Goal: Communication & Community: Connect with others

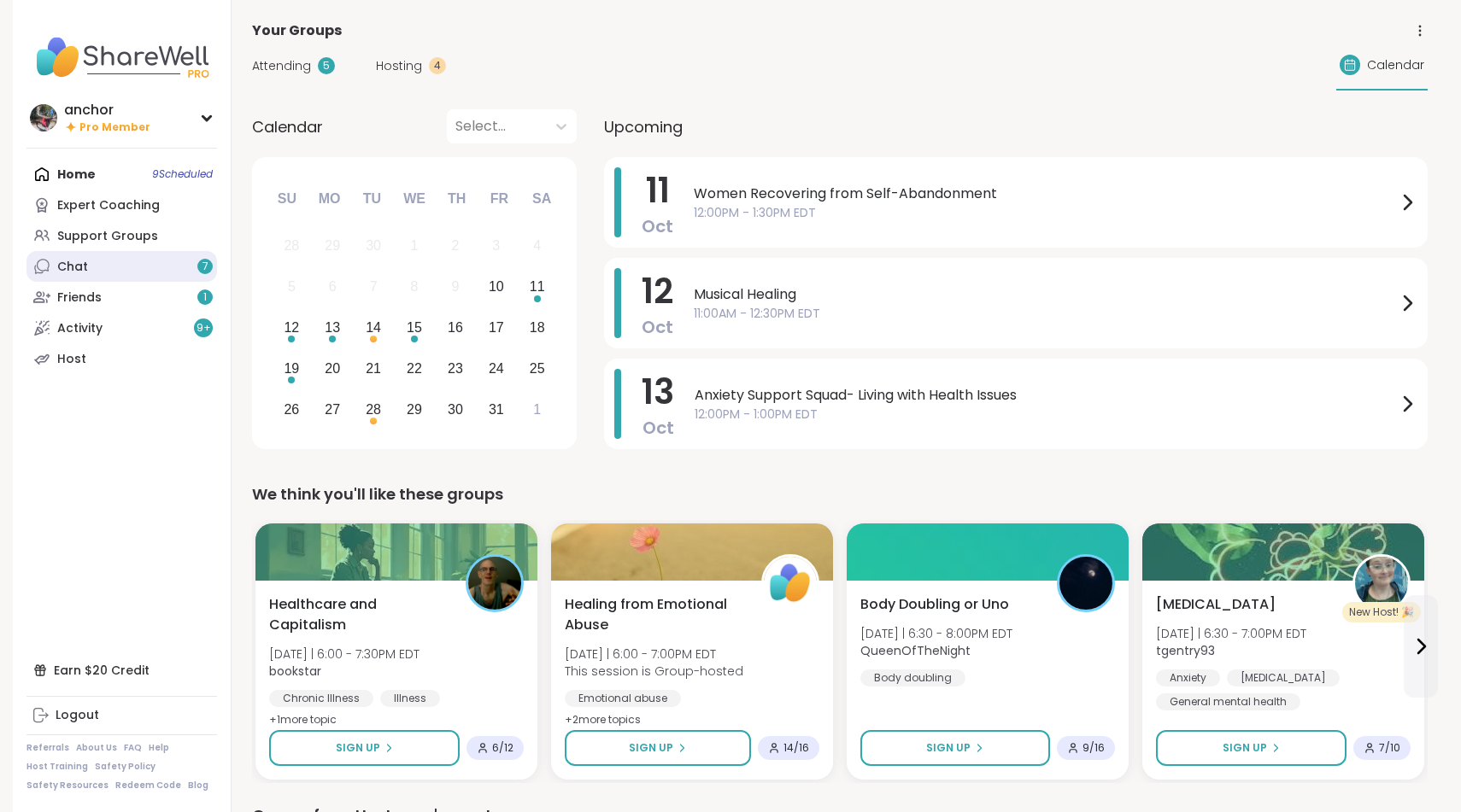
click at [79, 269] on div "Chat 7" at bounding box center [72, 267] width 31 height 17
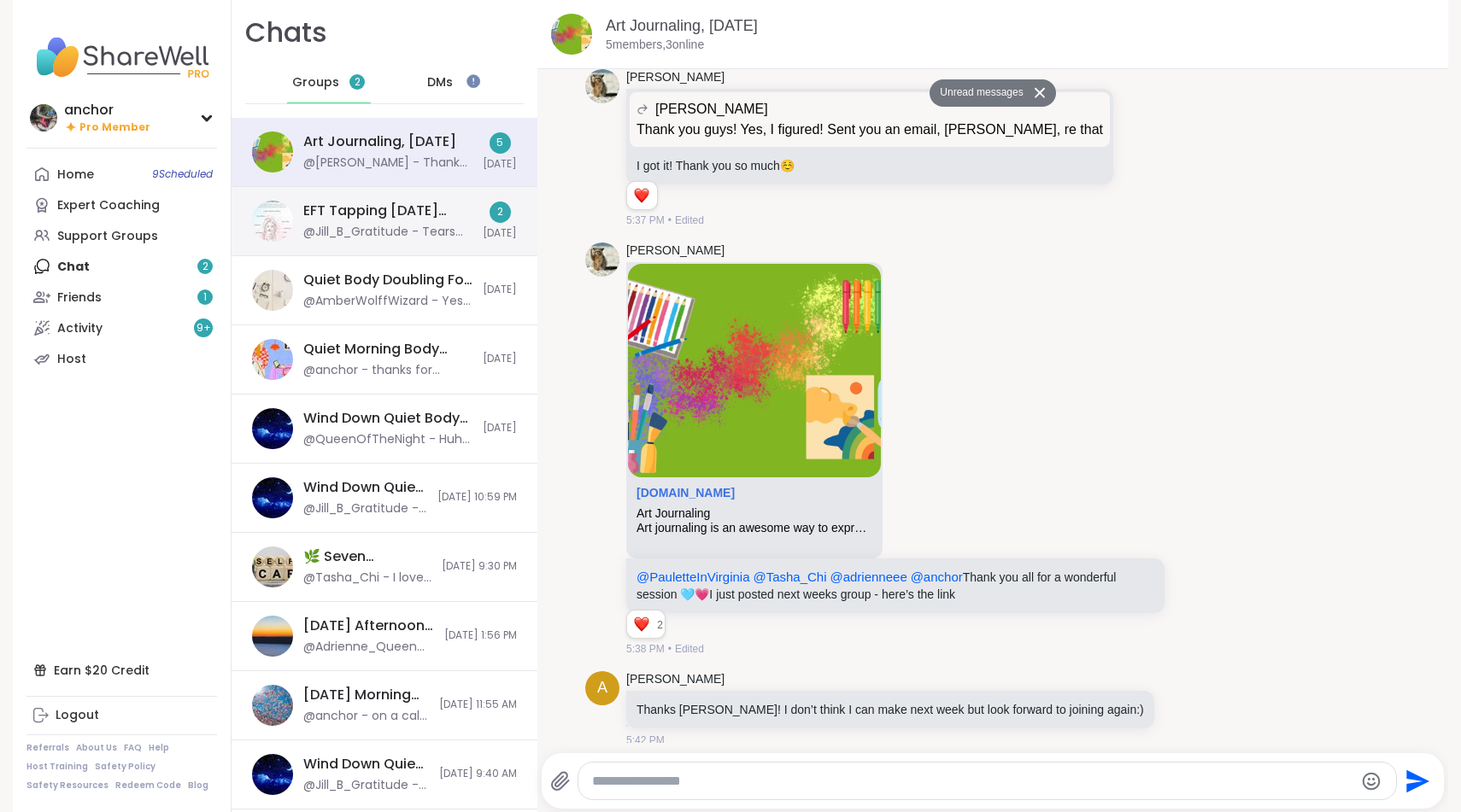
click at [383, 222] on div "EFT Tapping [DATE] Practice, [DATE] @Jill_B_Gratitude - Tears are good! They ar…" at bounding box center [388, 221] width 170 height 39
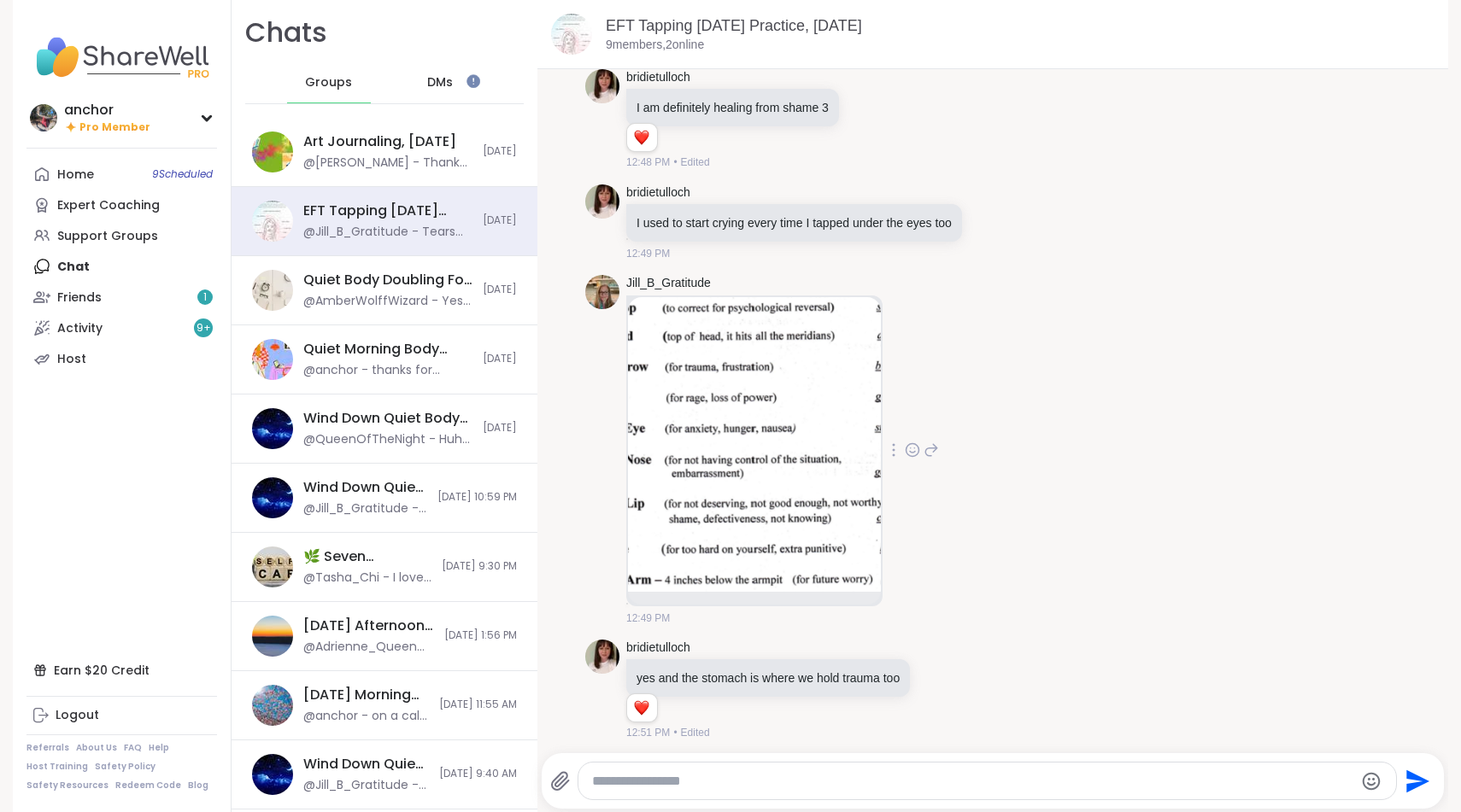
scroll to position [3374, 0]
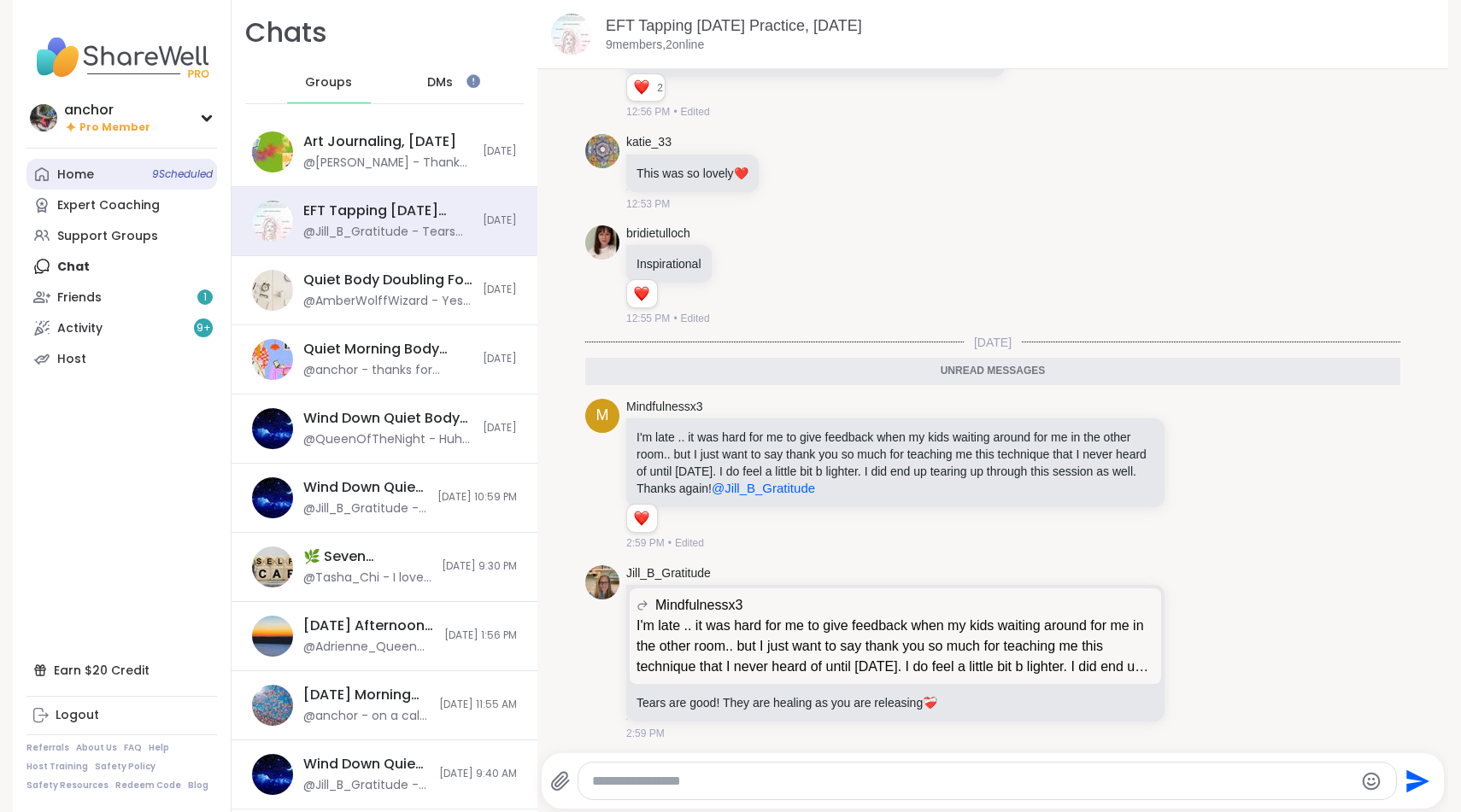
click at [86, 177] on div "Home 9 Scheduled" at bounding box center [75, 175] width 37 height 17
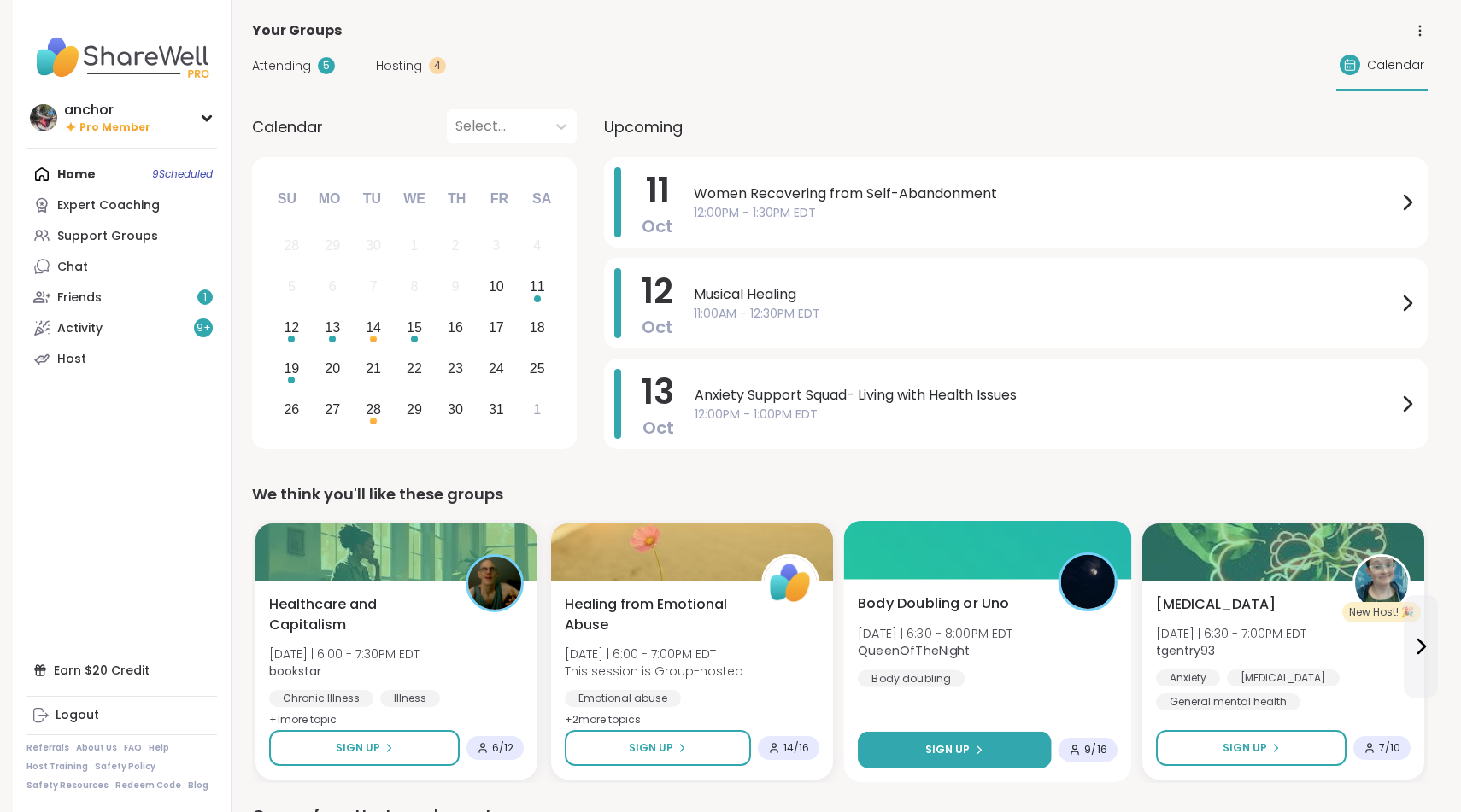
click at [906, 746] on button "Sign Up" at bounding box center [954, 751] width 193 height 37
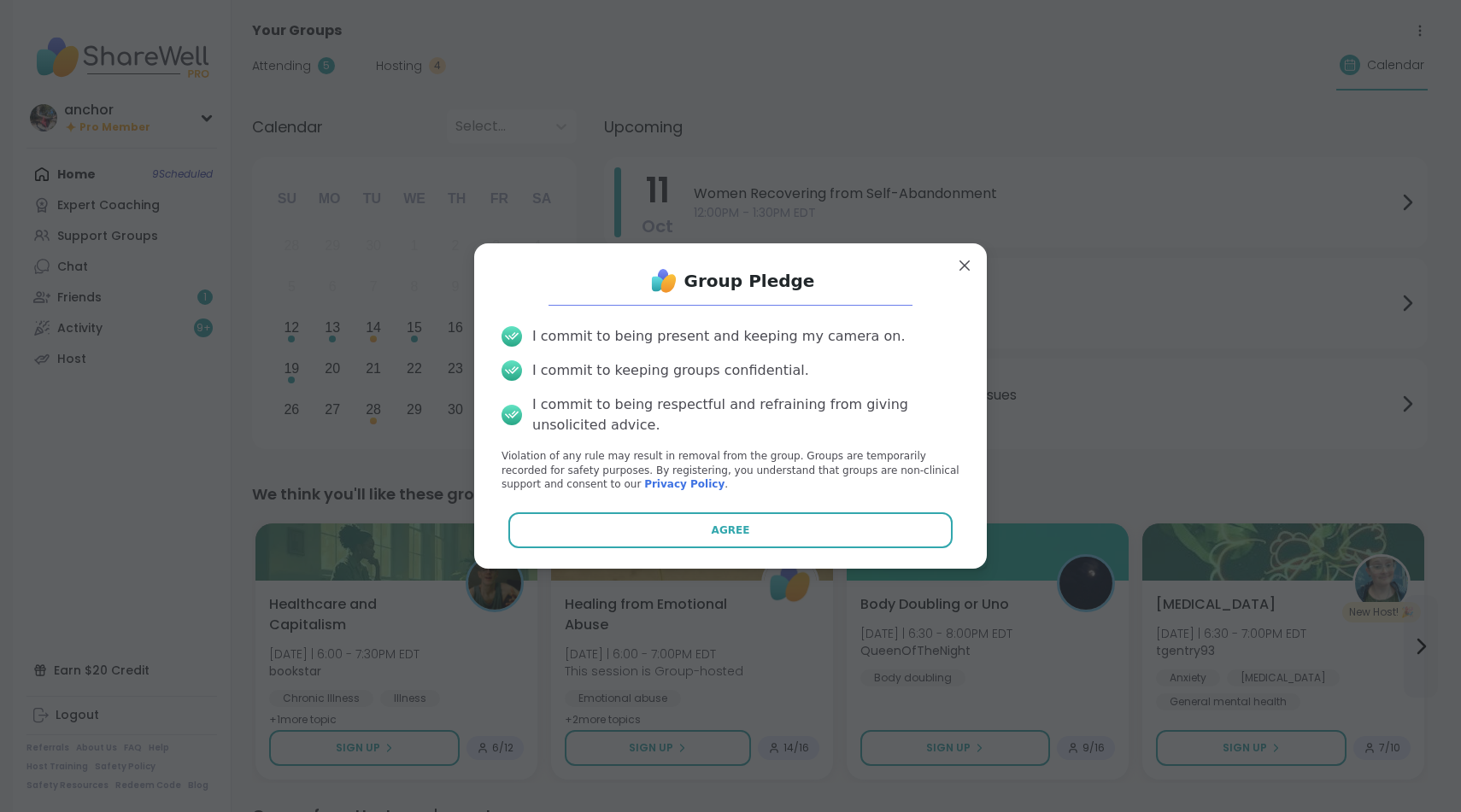
click at [820, 505] on div "Group Pledge I commit to being present and keeping my camera on. I commit to ke…" at bounding box center [730, 406] width 485 height 298
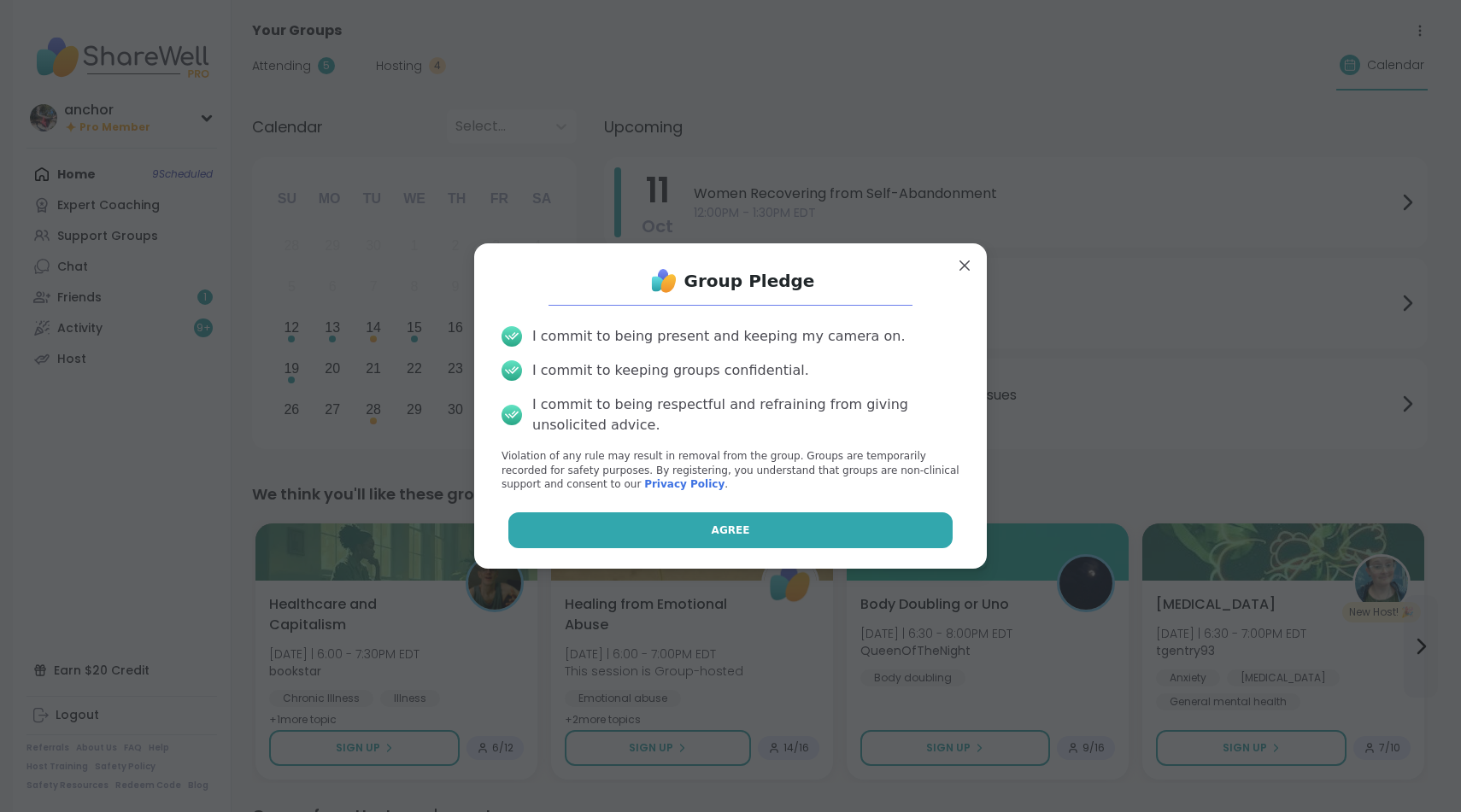
click at [820, 523] on button "Agree" at bounding box center [731, 530] width 445 height 36
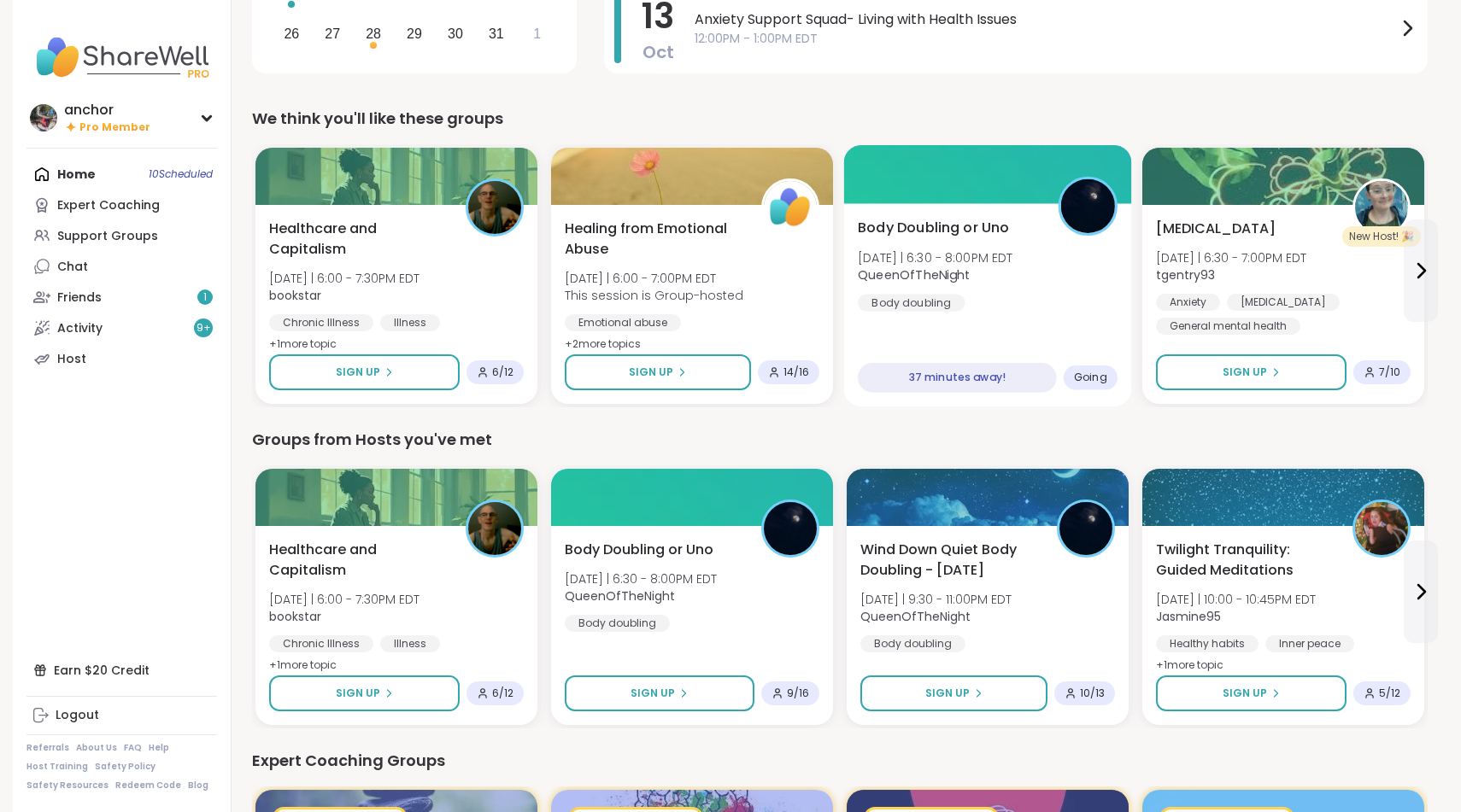
scroll to position [377, 0]
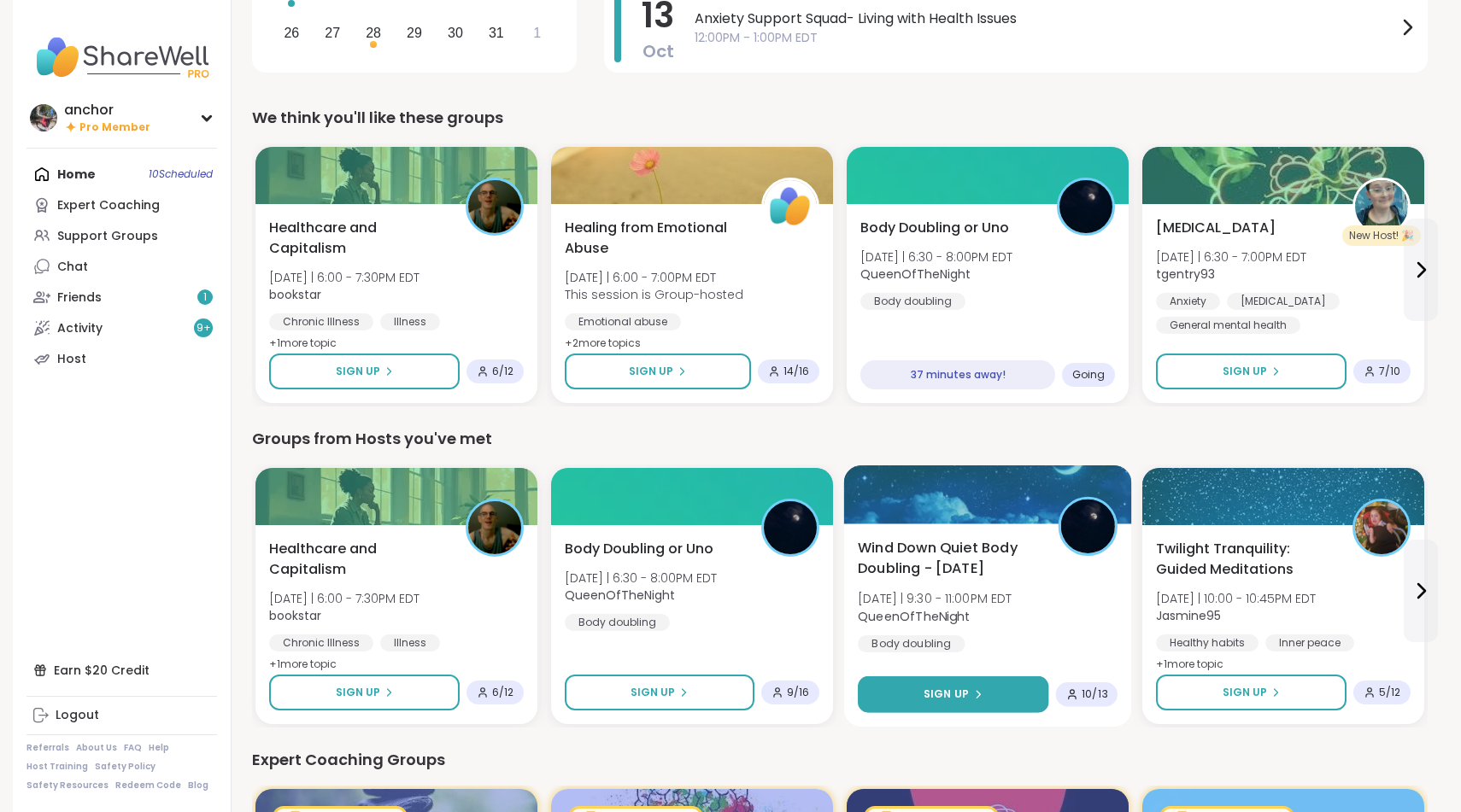
click at [974, 703] on button "Sign Up" at bounding box center [953, 695] width 191 height 37
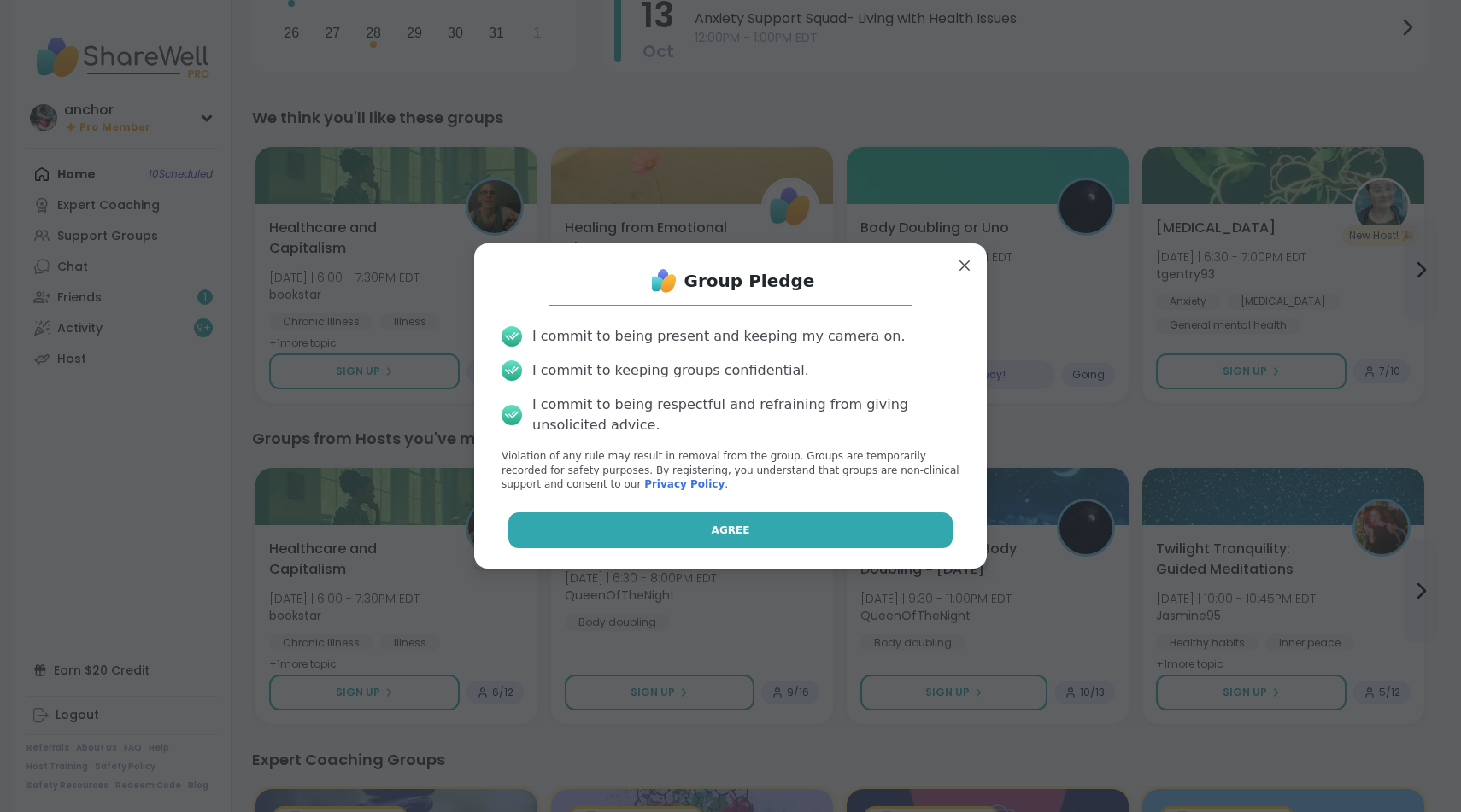
click at [823, 530] on button "Agree" at bounding box center [731, 530] width 445 height 36
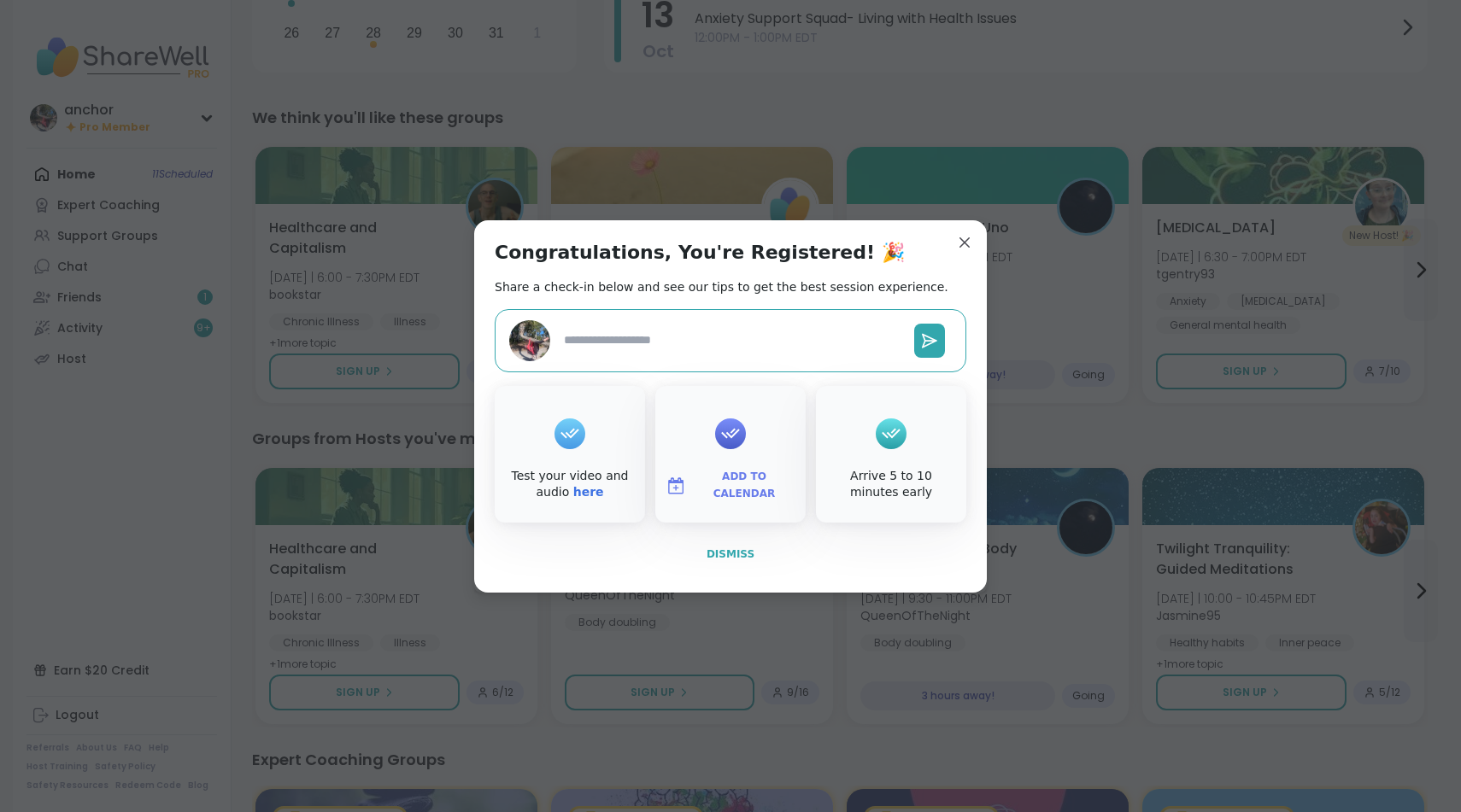
click at [741, 555] on span "Dismiss" at bounding box center [730, 554] width 48 height 12
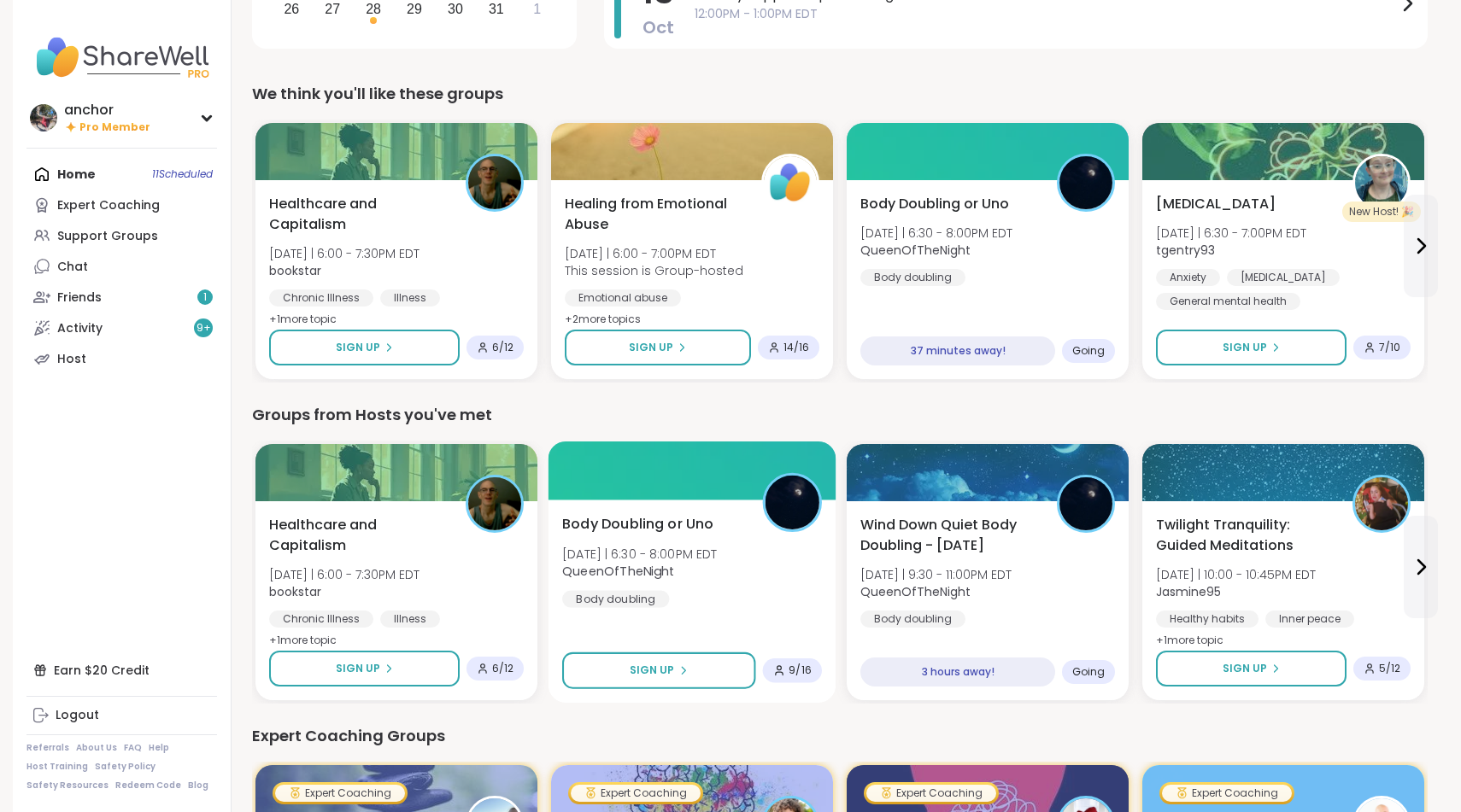
scroll to position [404, 0]
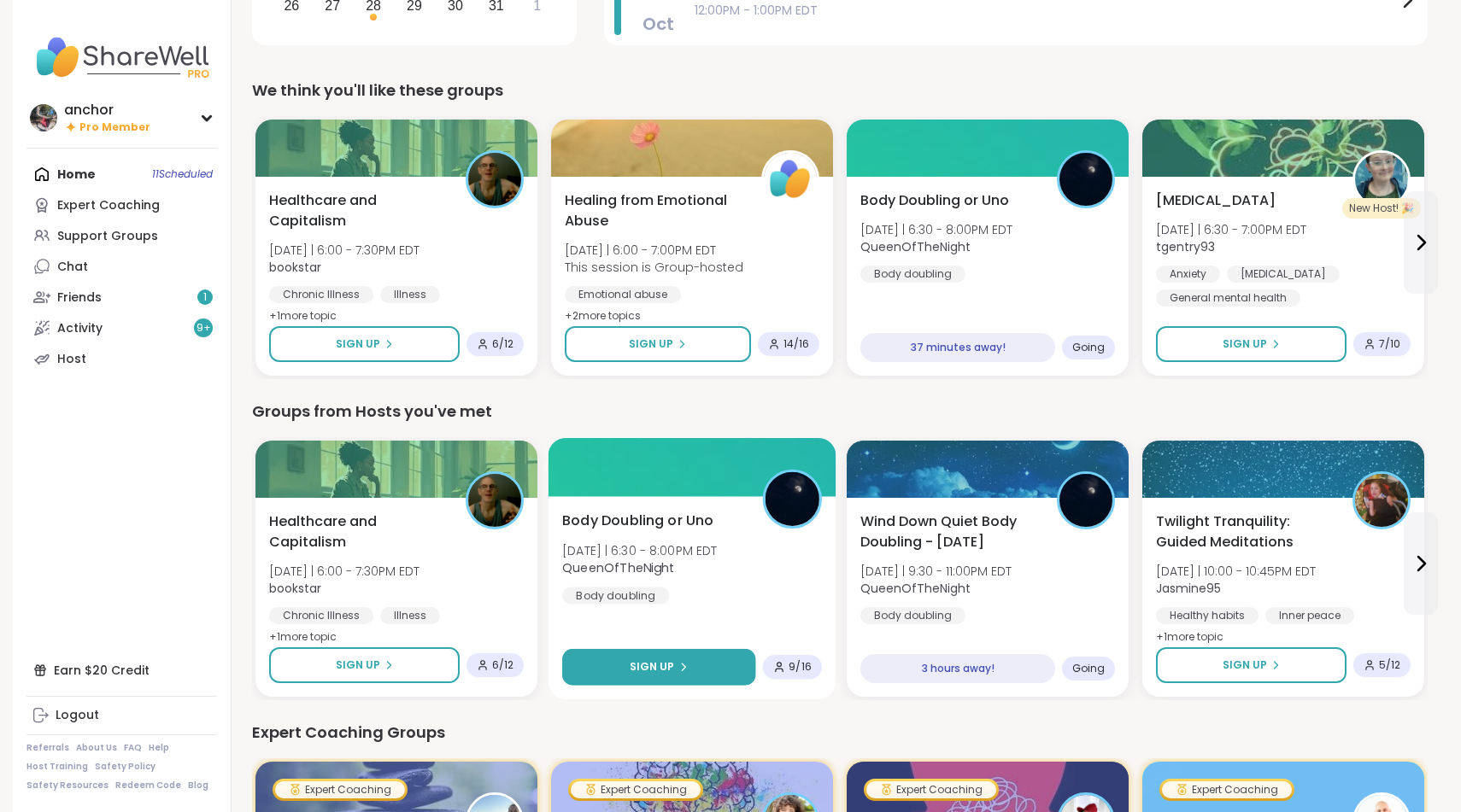
click at [697, 674] on button "Sign Up" at bounding box center [658, 667] width 193 height 37
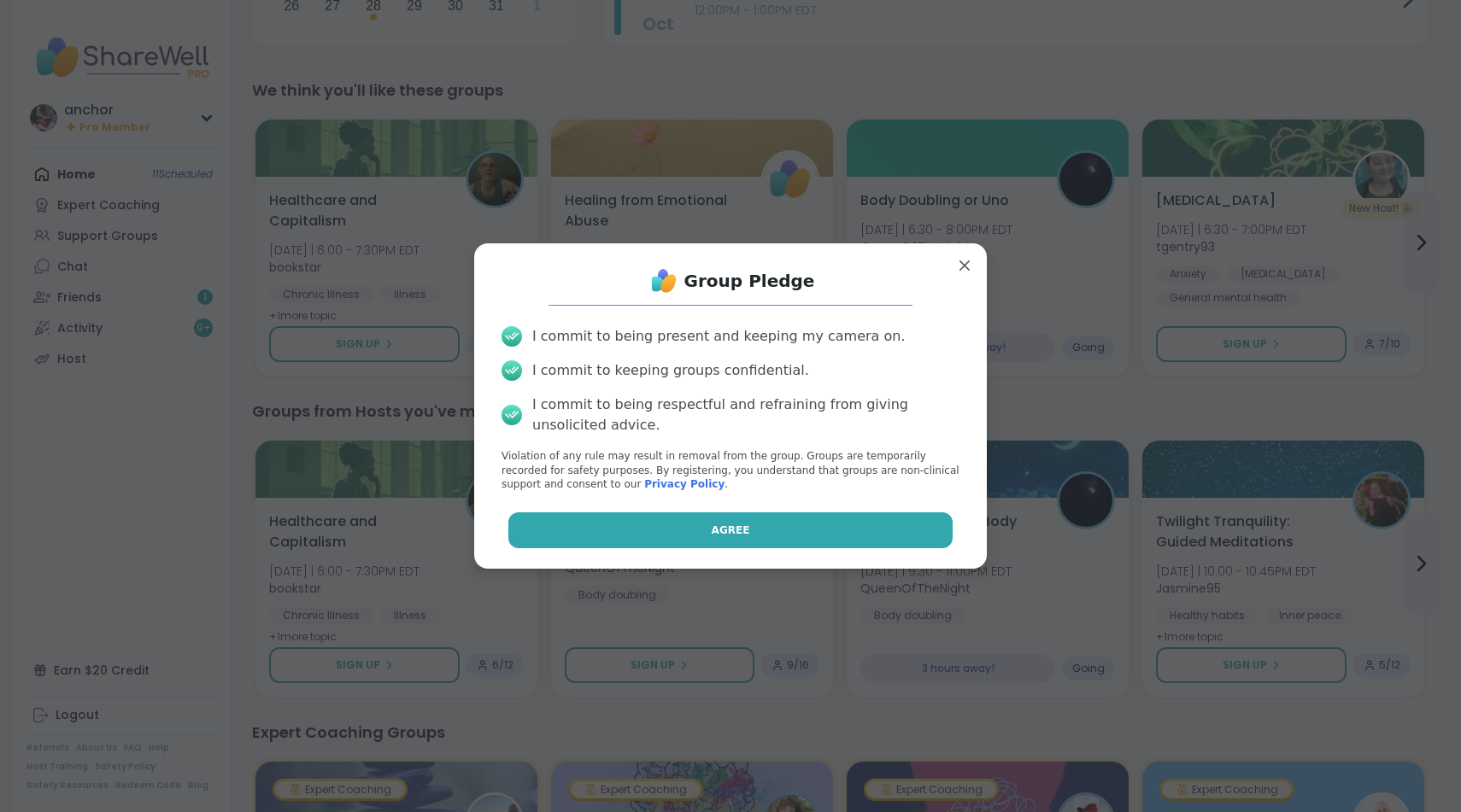
click at [726, 533] on span "Agree" at bounding box center [730, 530] width 38 height 16
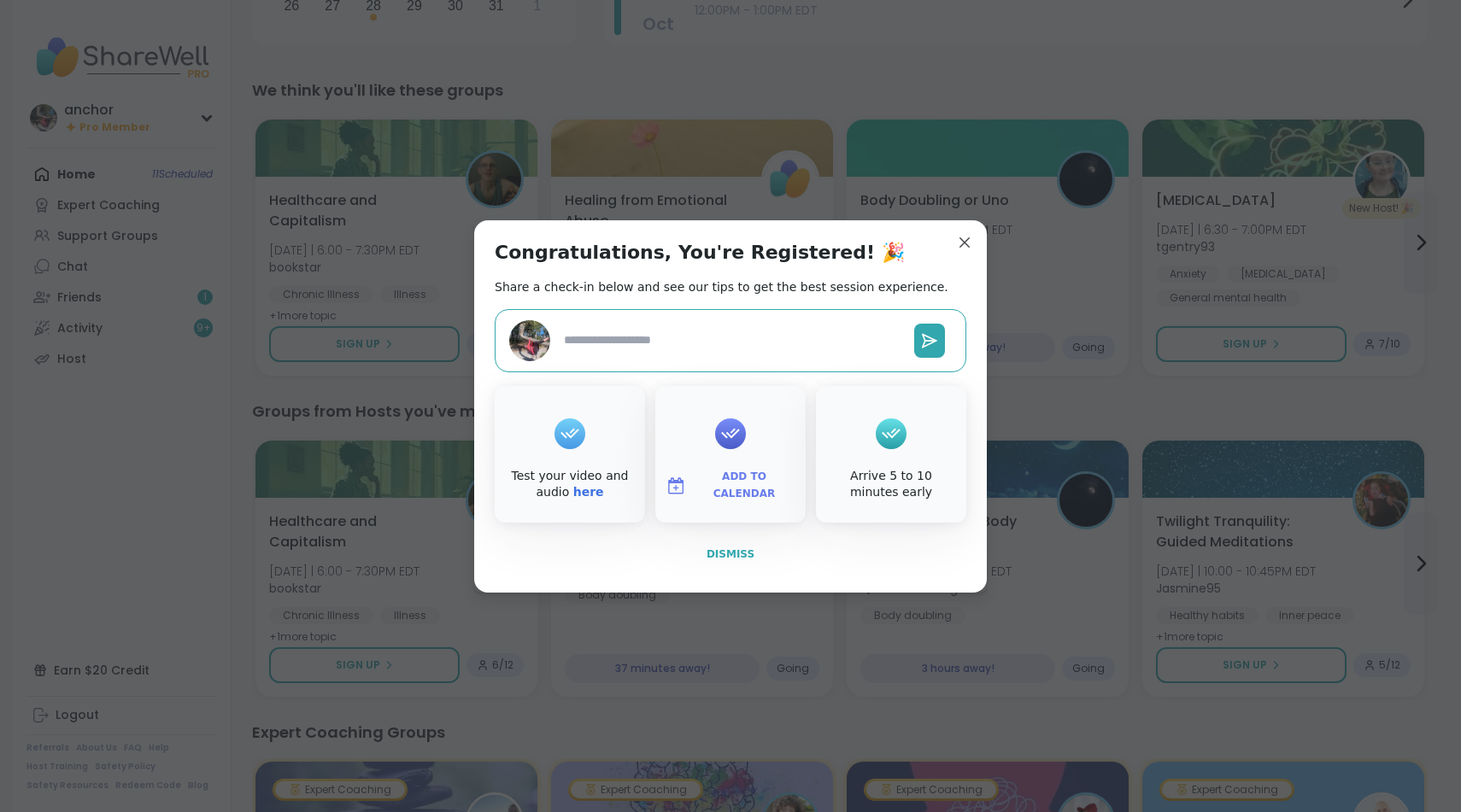
click at [723, 555] on span "Dismiss" at bounding box center [730, 554] width 48 height 12
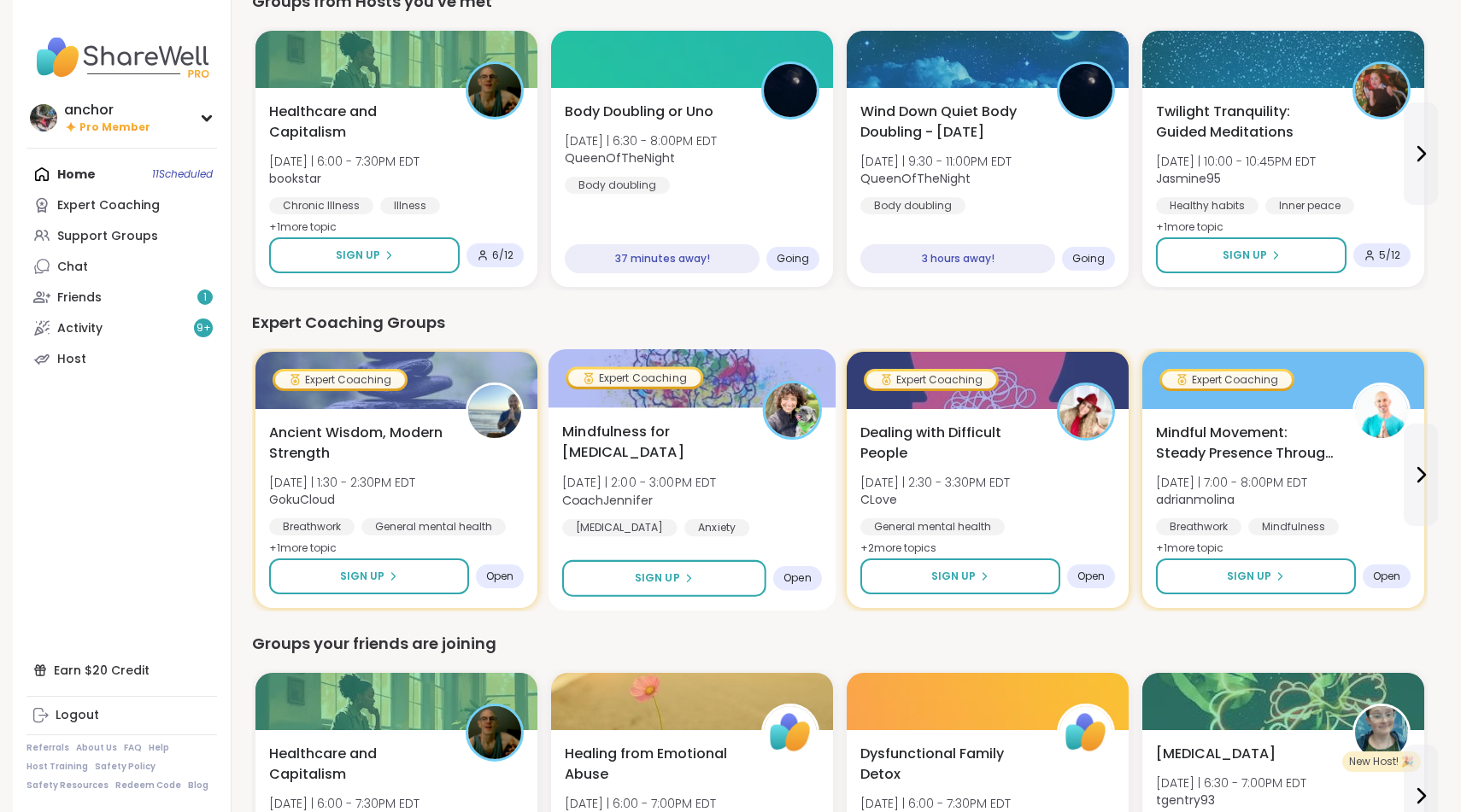
scroll to position [811, 0]
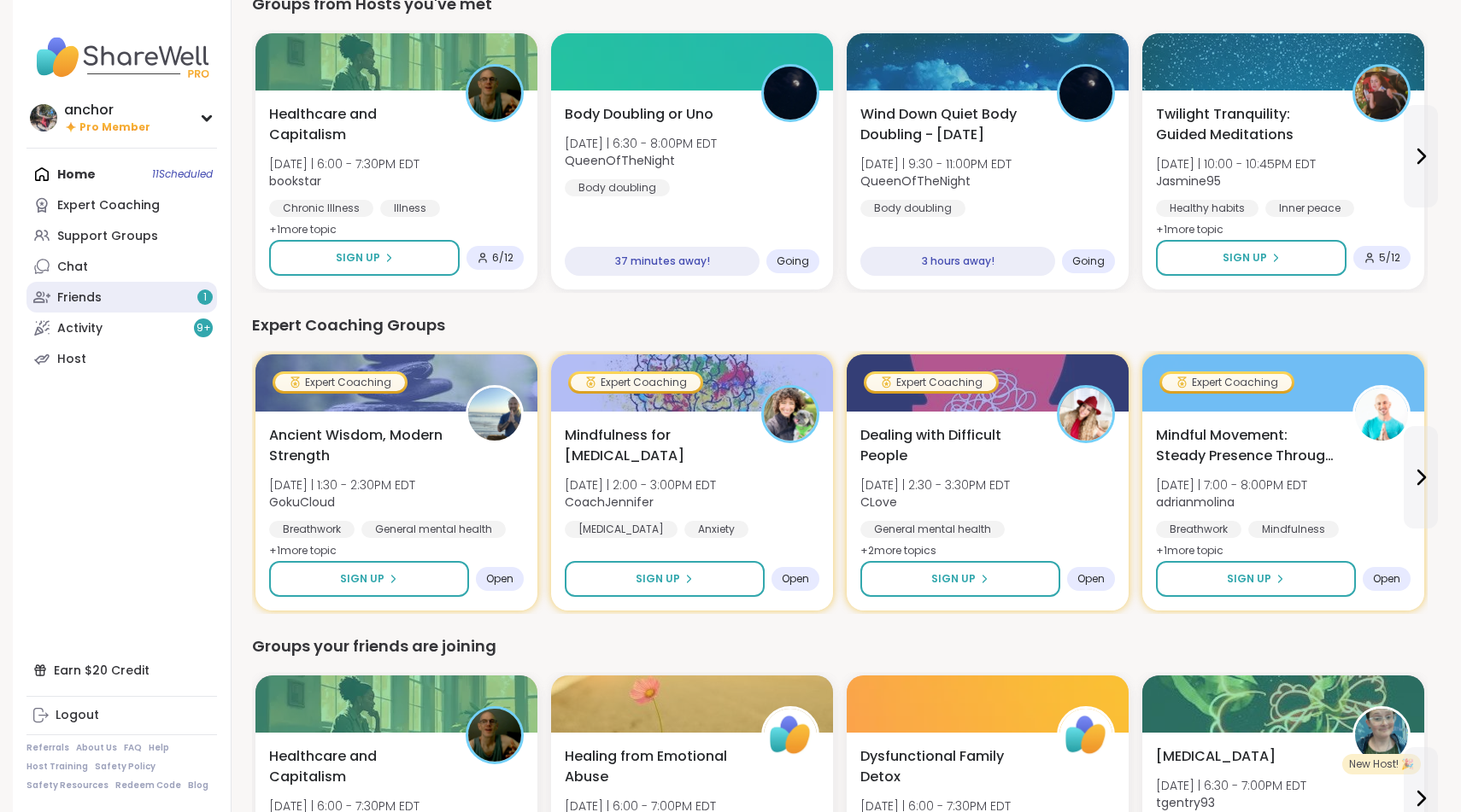
click at [151, 289] on link "Friends 1" at bounding box center [122, 298] width 191 height 31
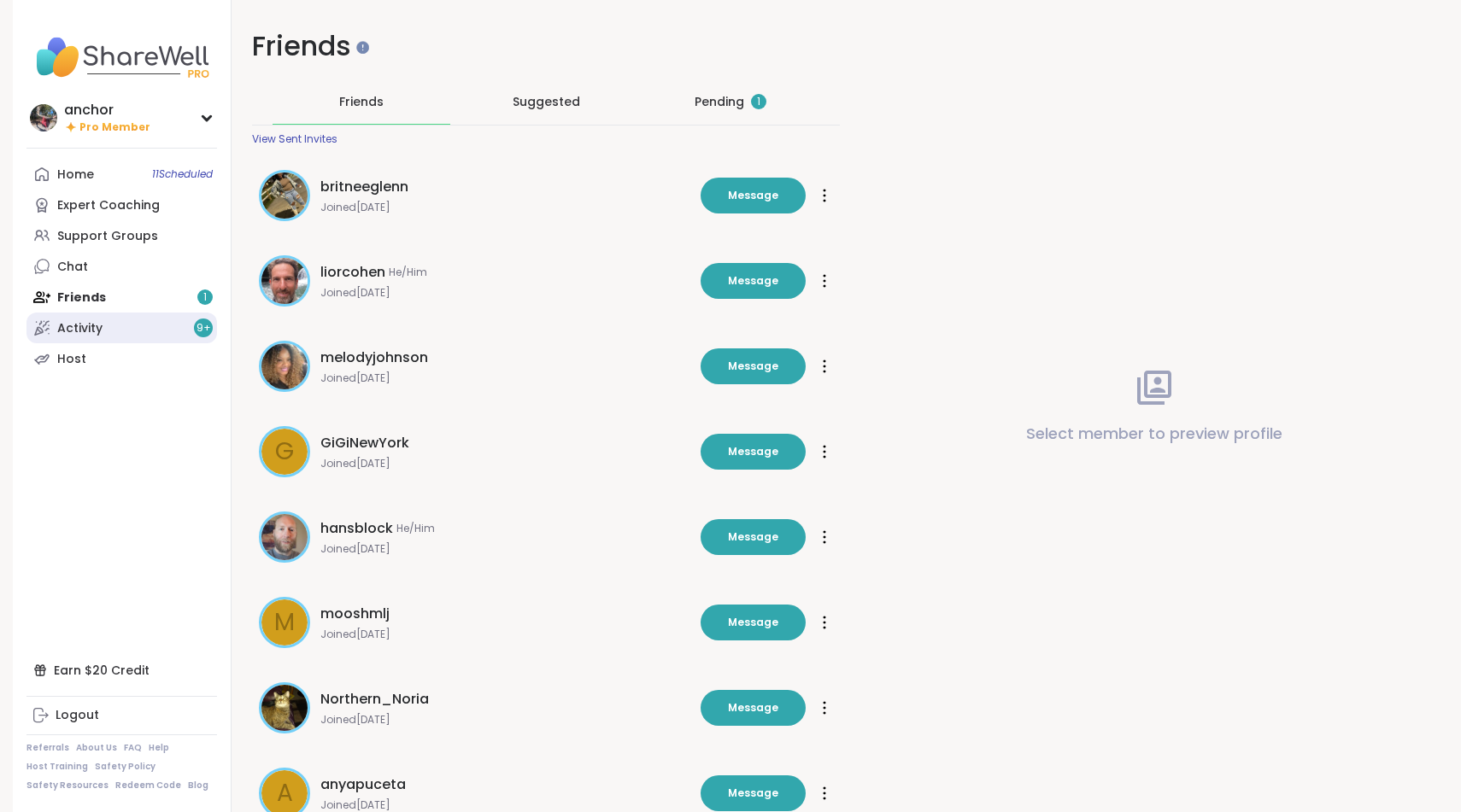
click at [145, 318] on link "Activity 9 +" at bounding box center [122, 328] width 191 height 31
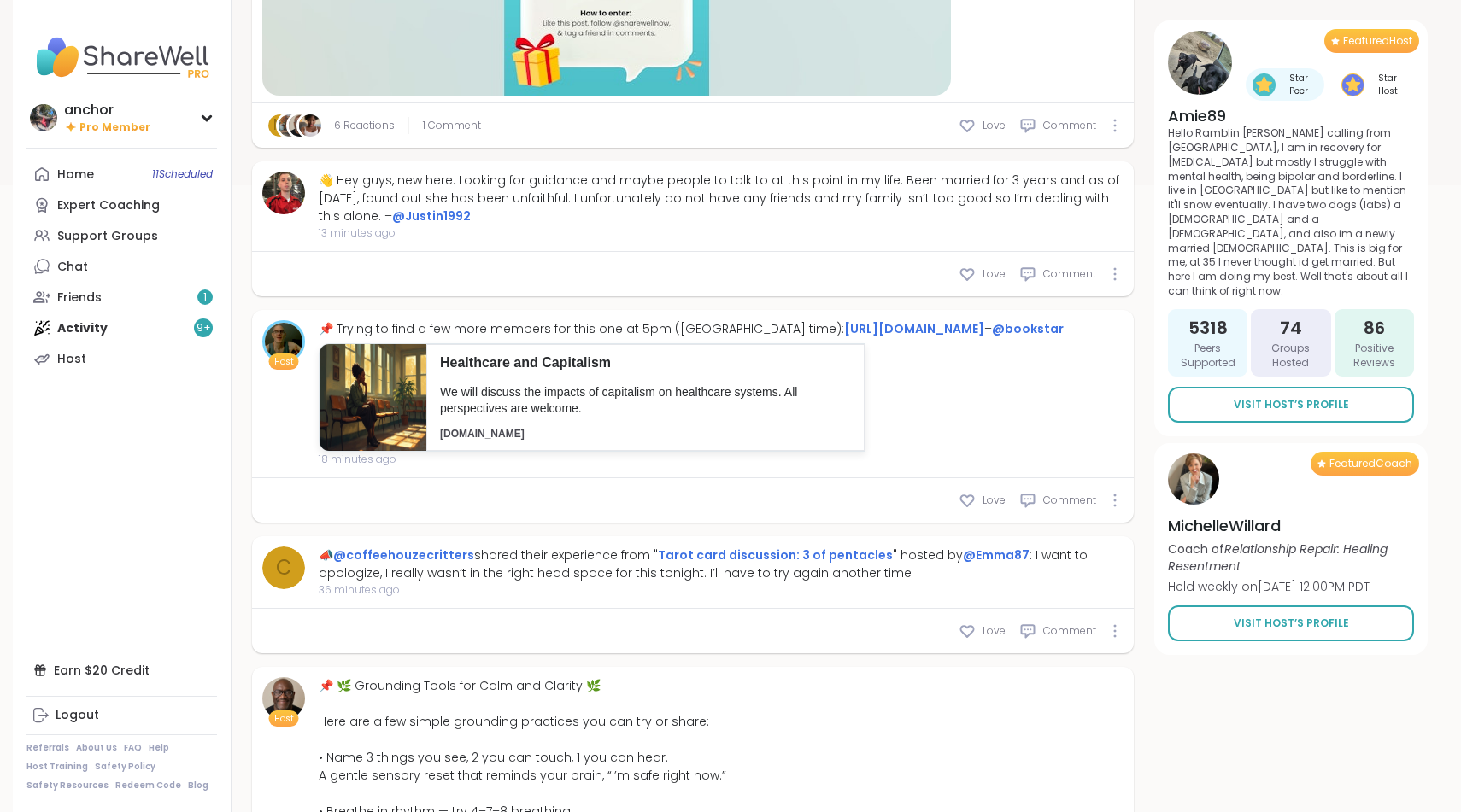
scroll to position [668, 0]
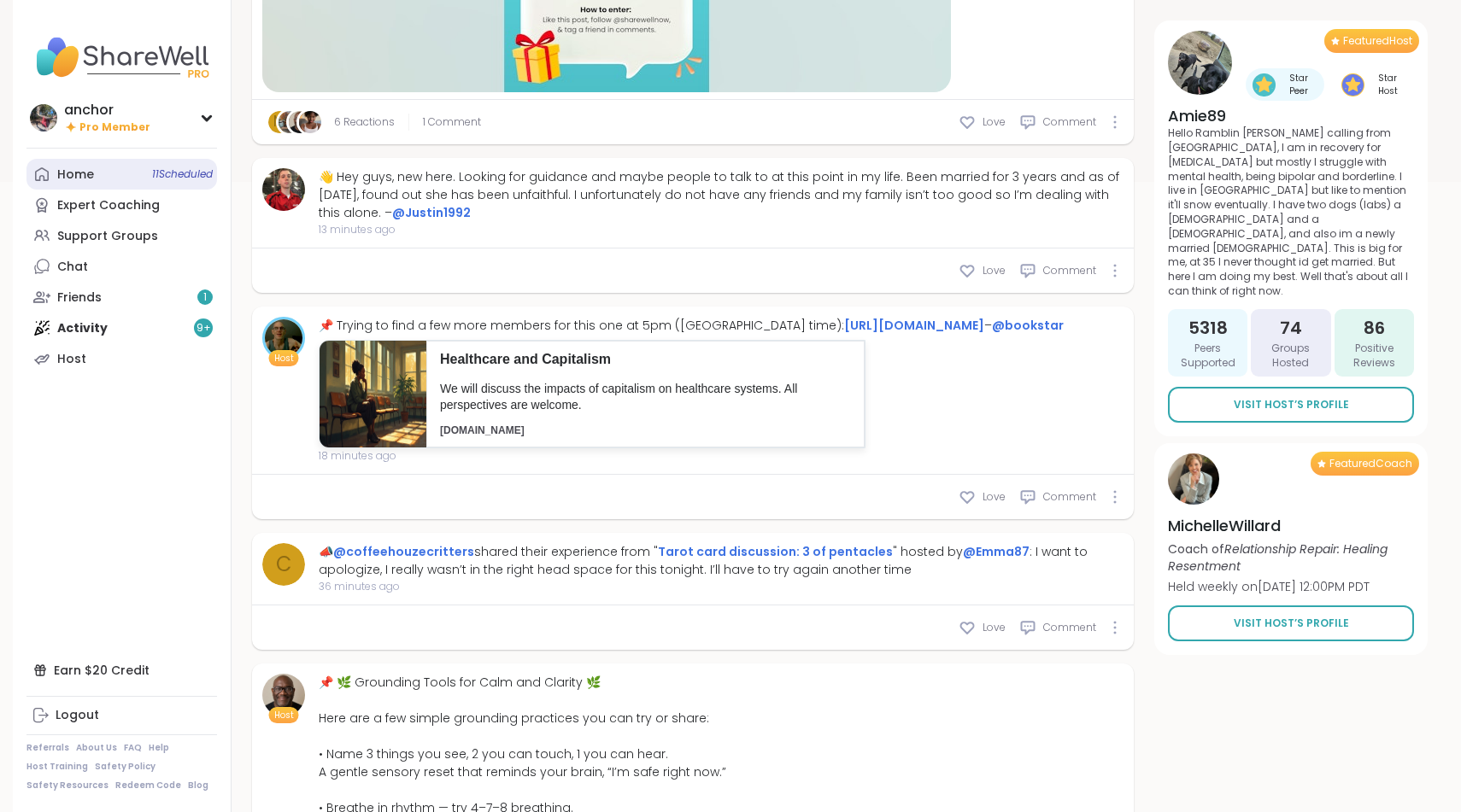
click at [118, 175] on link "Home 11 Scheduled" at bounding box center [122, 174] width 191 height 31
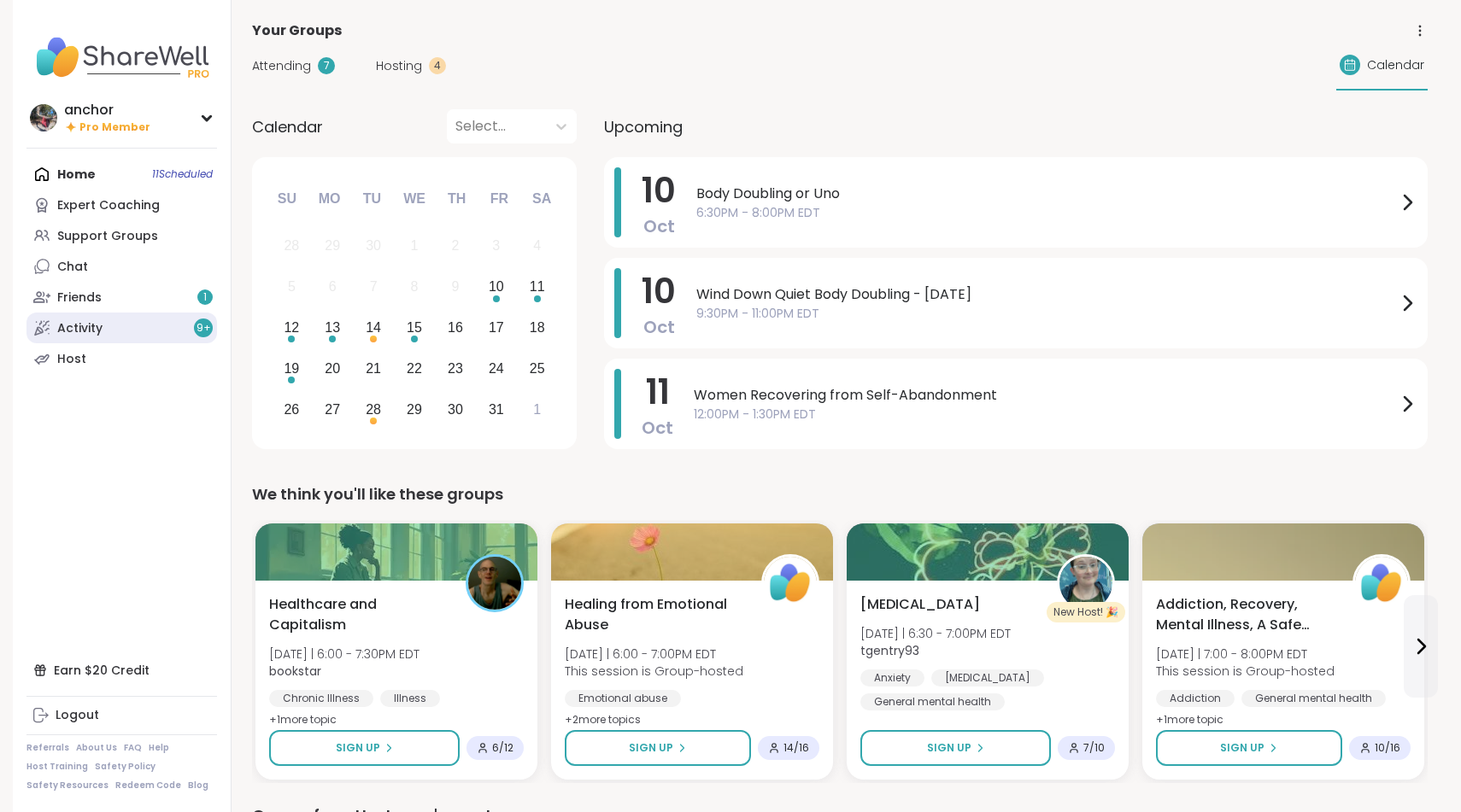
click at [155, 313] on link "Activity 9 +" at bounding box center [122, 328] width 191 height 31
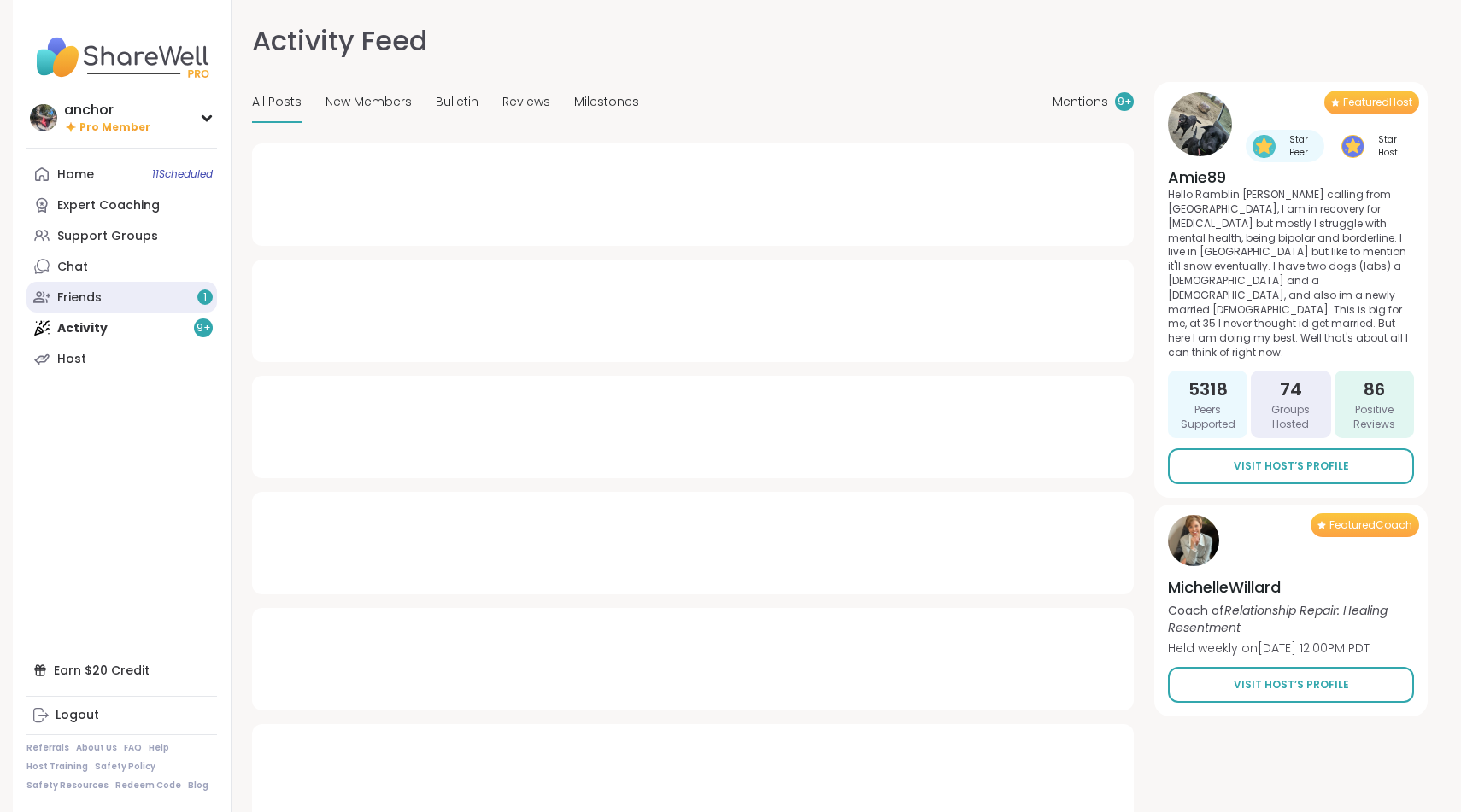
type textarea "*"
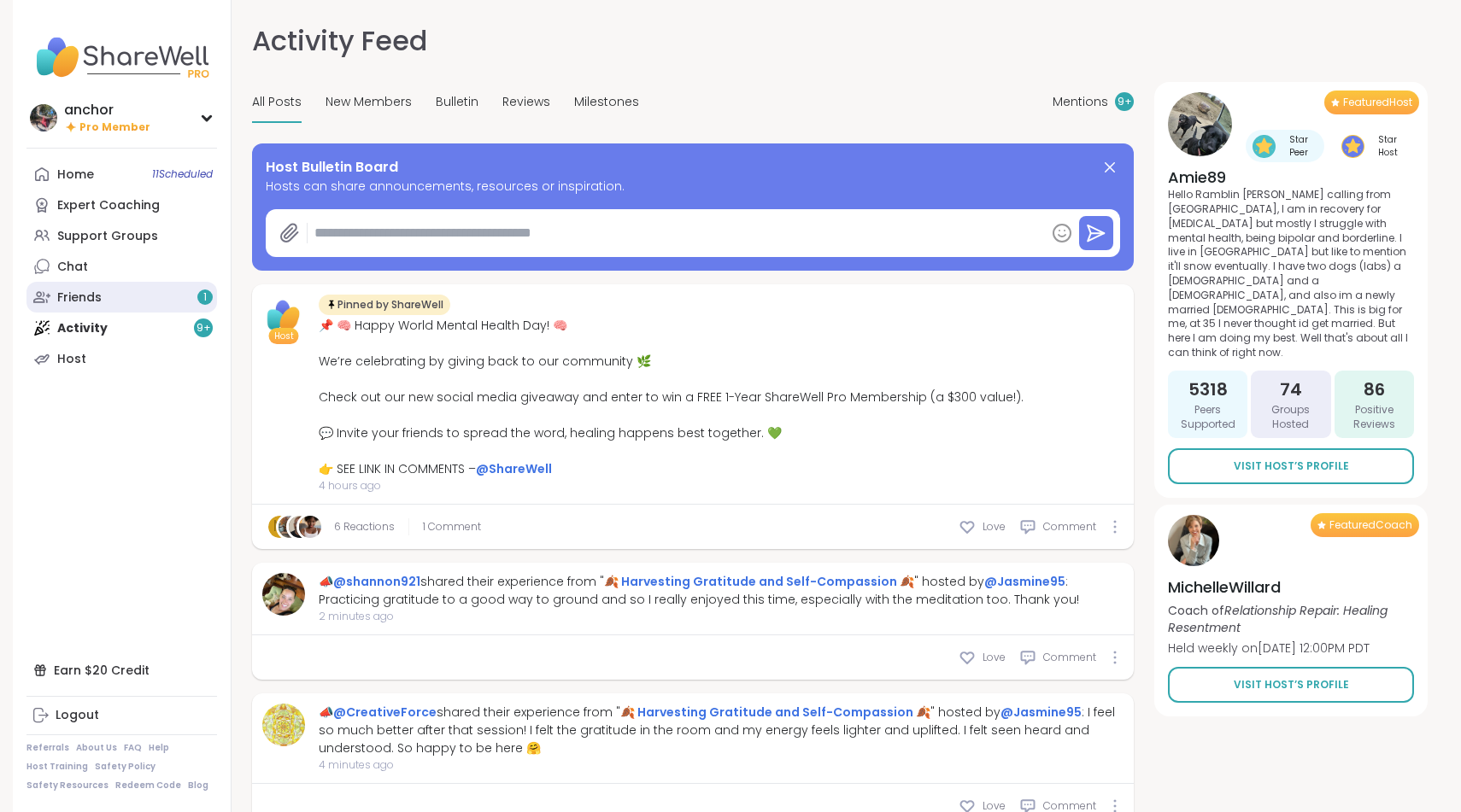
click at [152, 296] on link "Friends 1" at bounding box center [122, 298] width 191 height 31
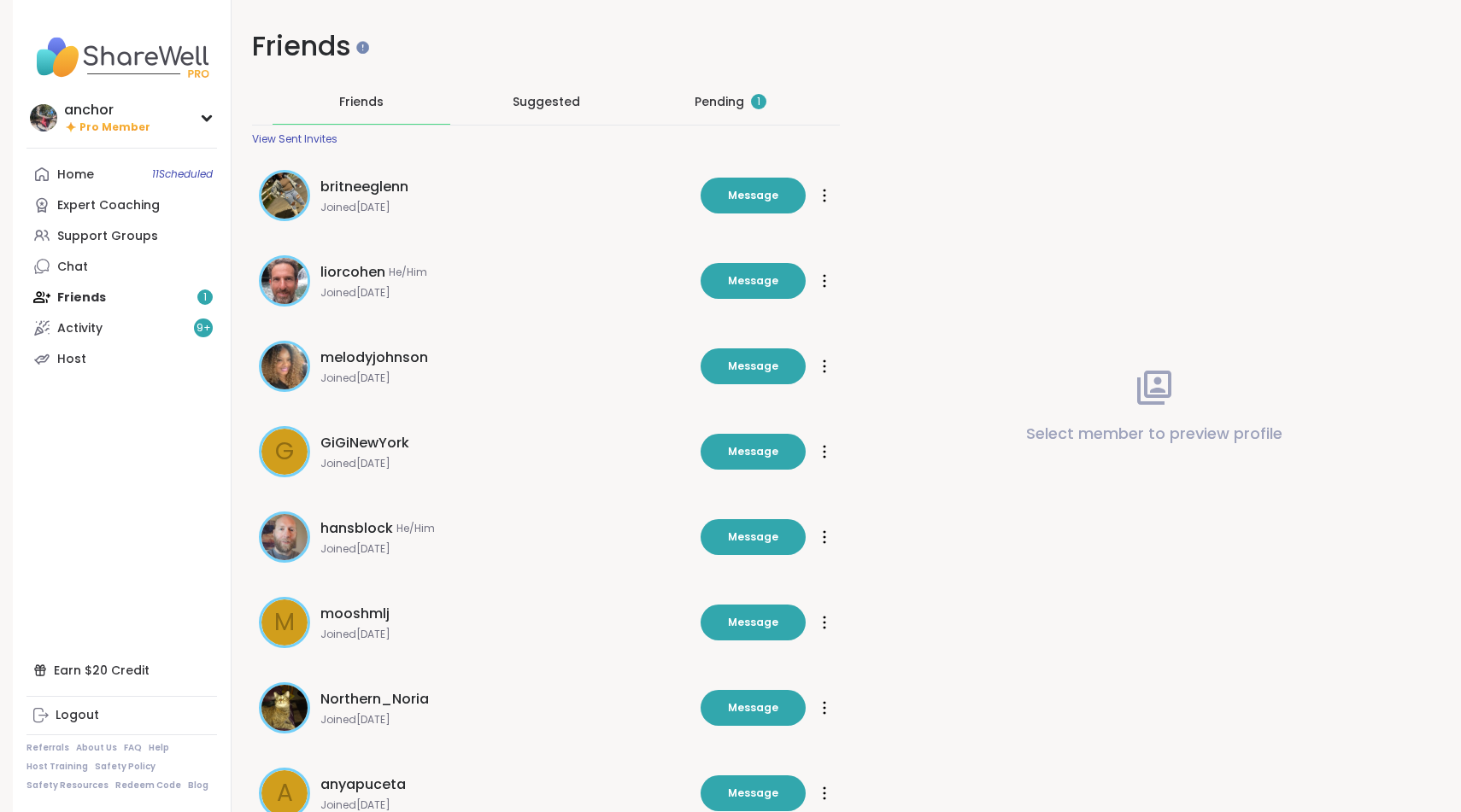
click at [741, 99] on div "Pending 1" at bounding box center [730, 102] width 71 height 17
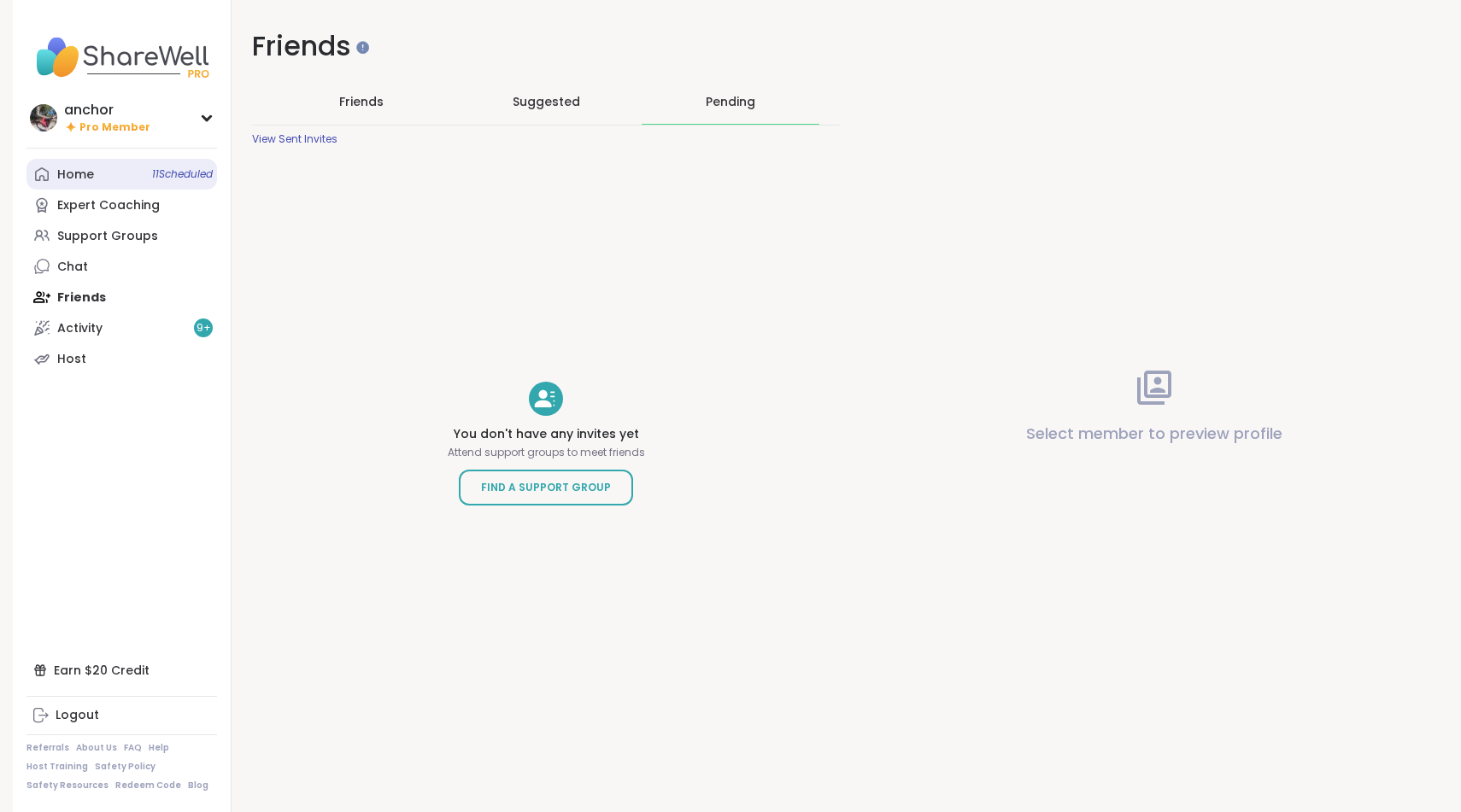
click at [98, 164] on link "Home 11 Scheduled" at bounding box center [122, 174] width 191 height 31
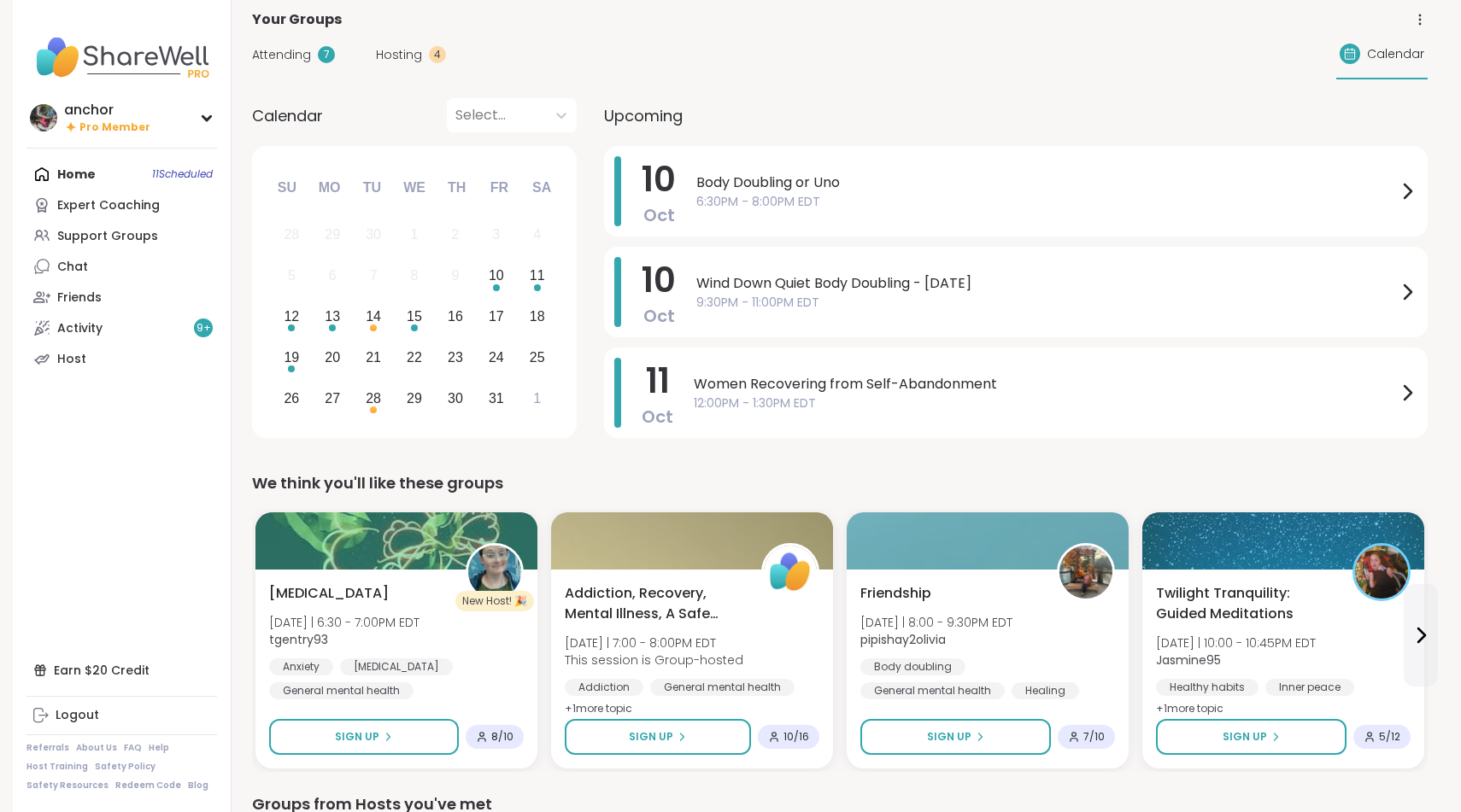
scroll to position [16, 0]
